Goal: Task Accomplishment & Management: Use online tool/utility

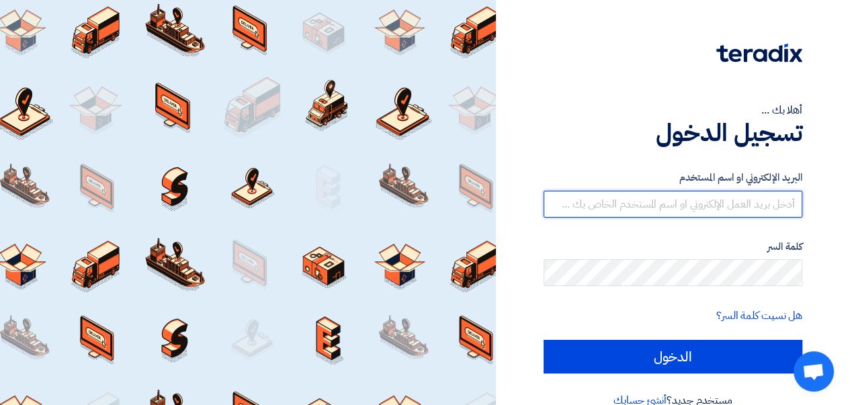
click at [664, 200] on input "text" at bounding box center [672, 204] width 259 height 27
type input "[EMAIL_ADDRESS][DOMAIN_NAME]"
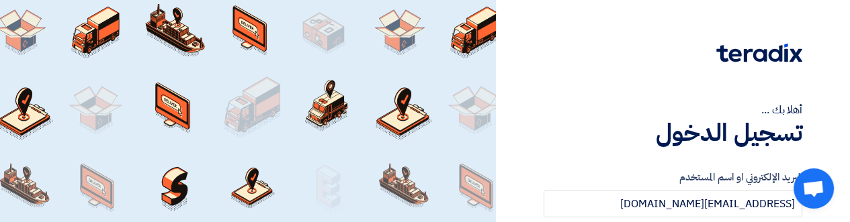
scroll to position [58, 0]
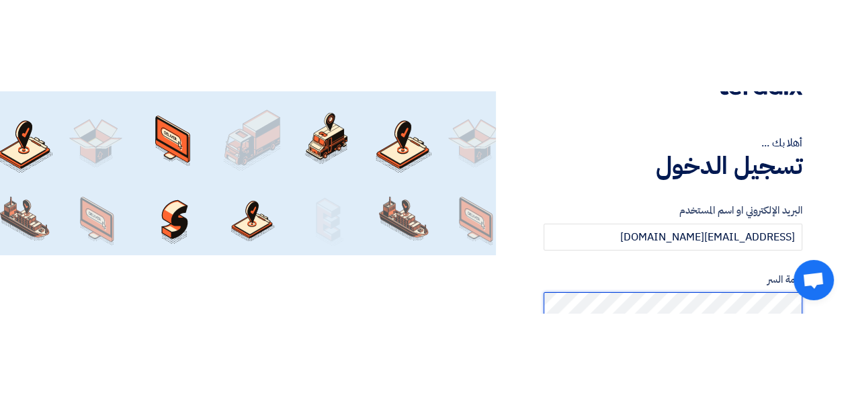
scroll to position [25, 0]
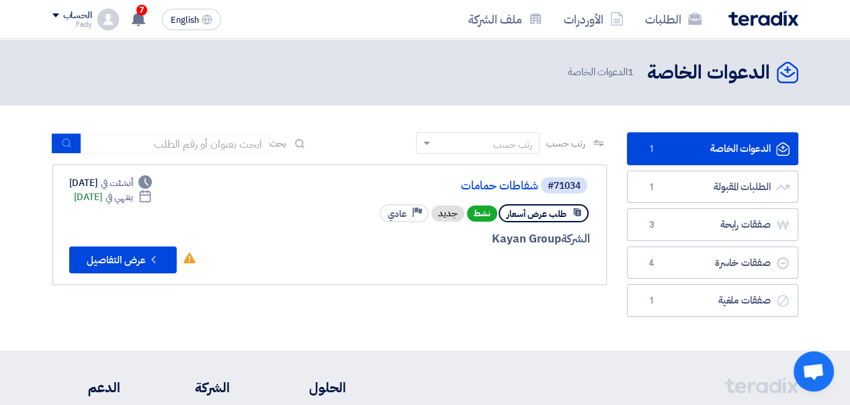
click at [504, 183] on link "شفاطات حمامات" at bounding box center [403, 186] width 269 height 12
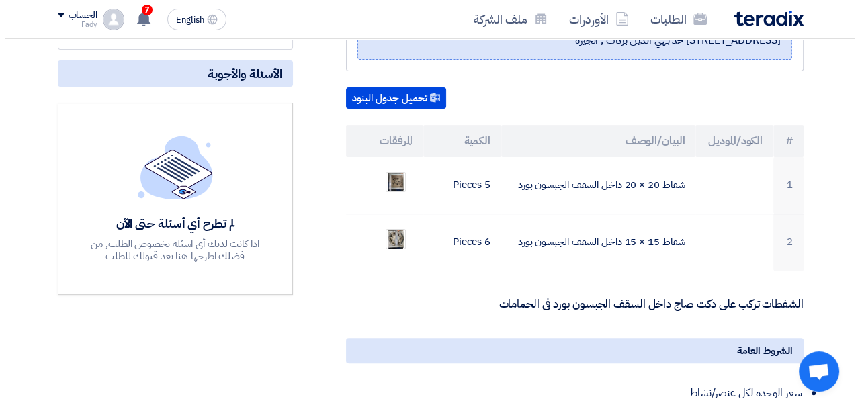
scroll to position [269, 0]
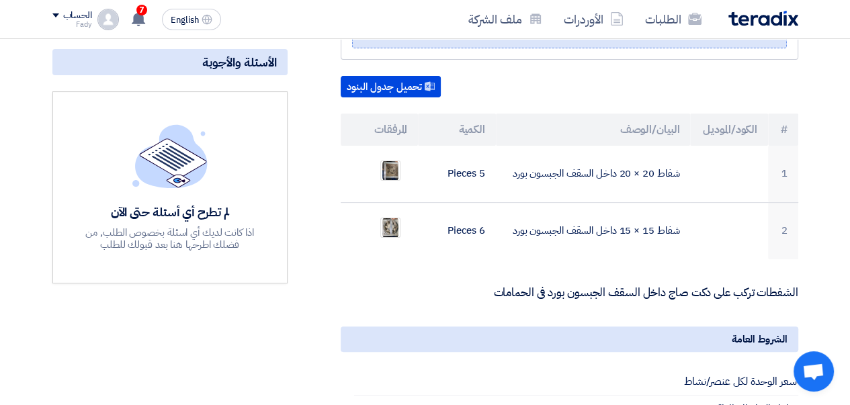
click at [389, 171] on img at bounding box center [390, 171] width 19 height 24
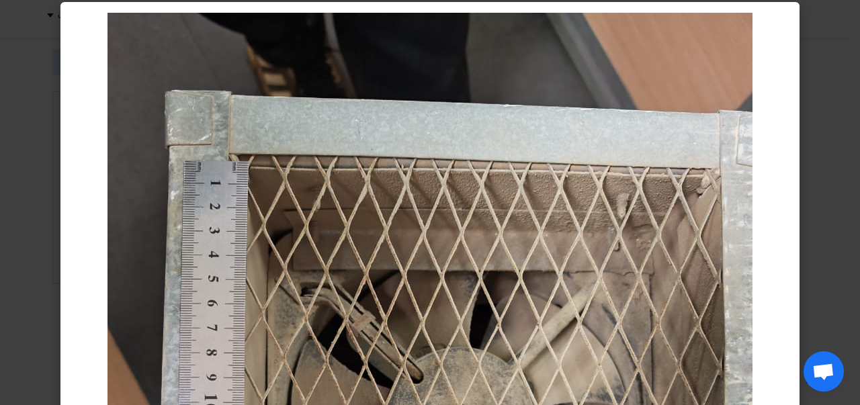
scroll to position [0, 0]
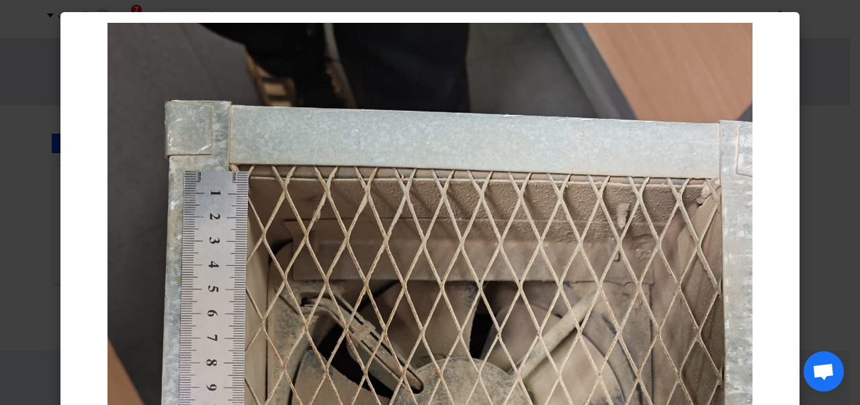
drag, startPoint x: 440, startPoint y: 0, endPoint x: 477, endPoint y: 80, distance: 88.1
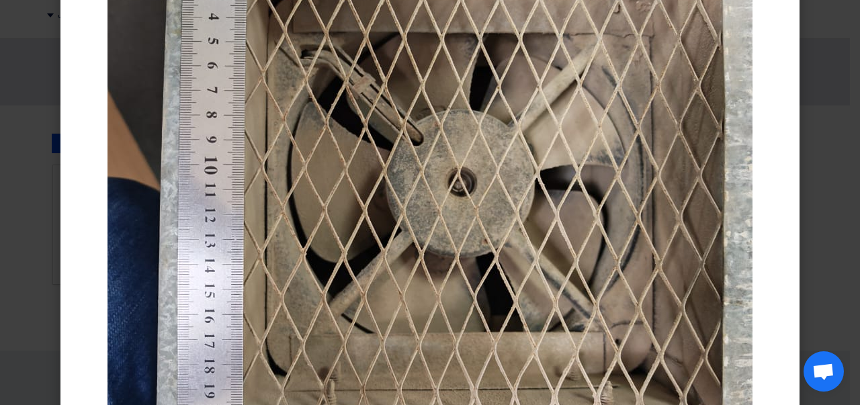
scroll to position [500, 0]
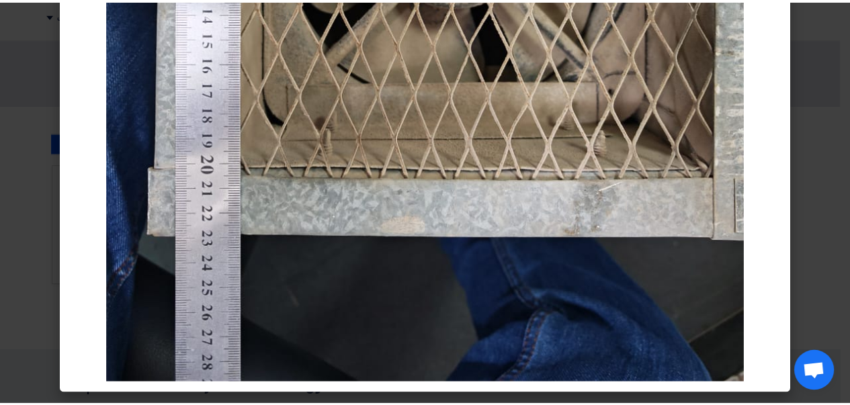
scroll to position [365, 0]
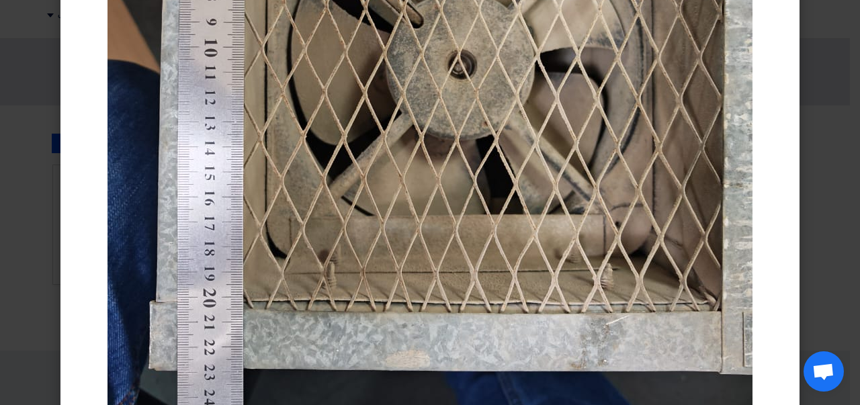
click at [809, 92] on modal-container at bounding box center [430, 202] width 860 height 405
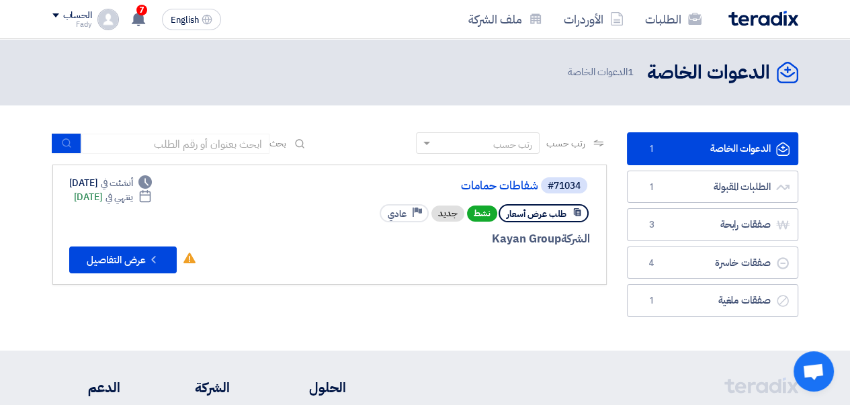
click at [500, 185] on link "شفاطات حمامات" at bounding box center [403, 186] width 269 height 12
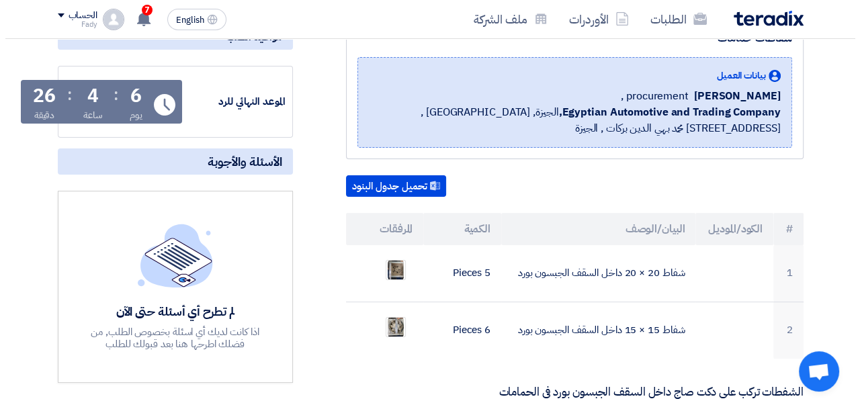
scroll to position [202, 0]
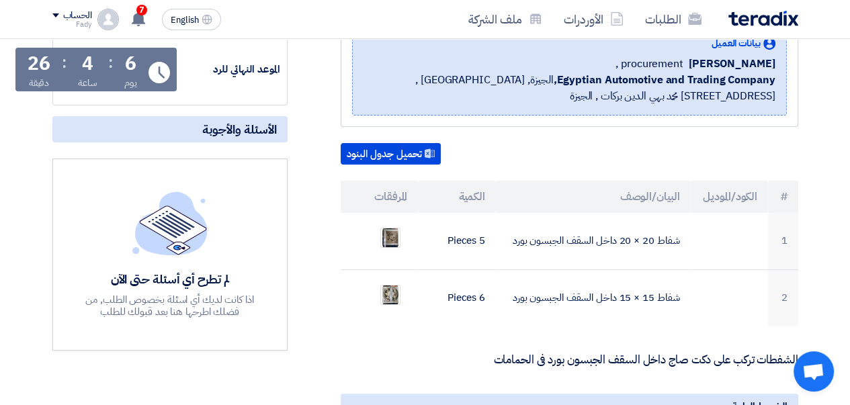
click at [391, 292] on img at bounding box center [390, 295] width 19 height 24
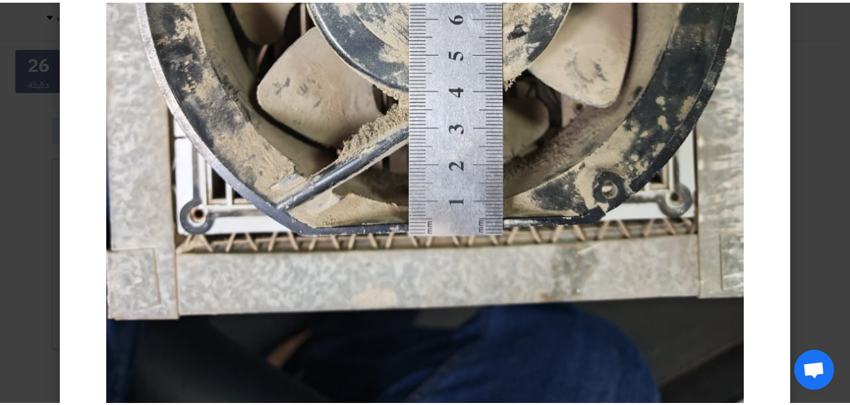
scroll to position [0, 0]
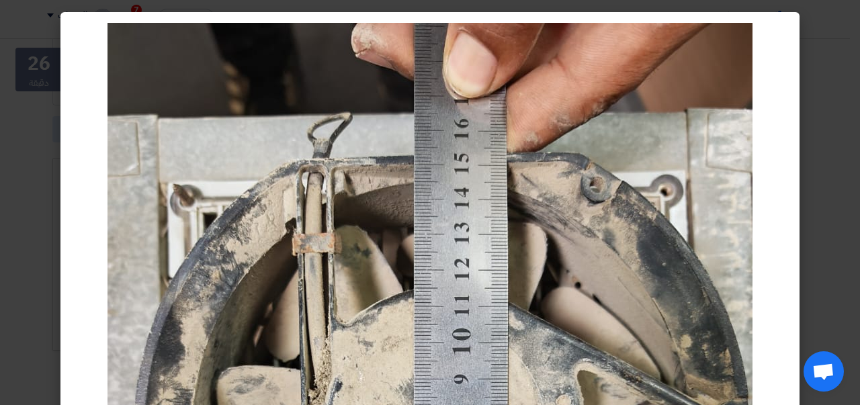
click at [828, 45] on modal-container at bounding box center [430, 202] width 860 height 405
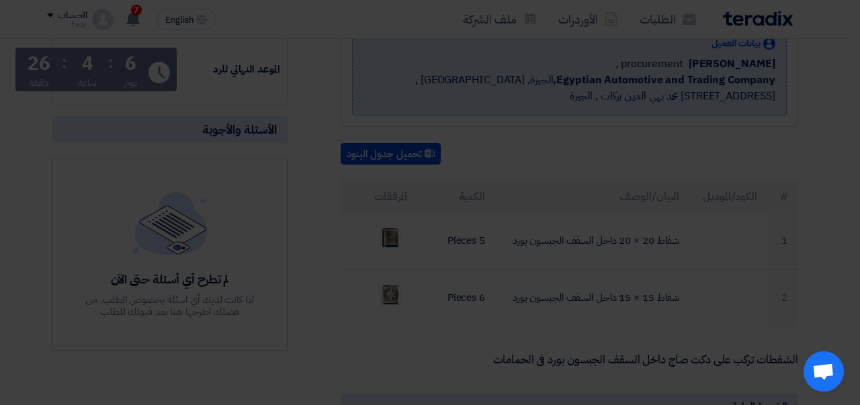
click at [827, 45] on modal-container at bounding box center [430, 202] width 860 height 405
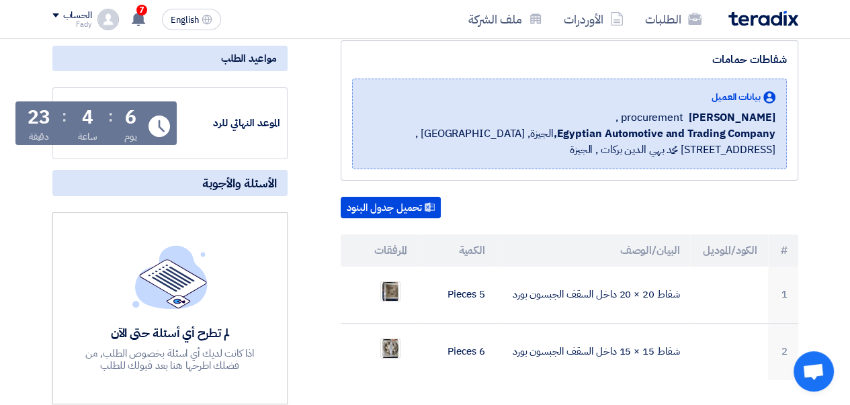
scroll to position [140, 0]
